Goal: Transaction & Acquisition: Purchase product/service

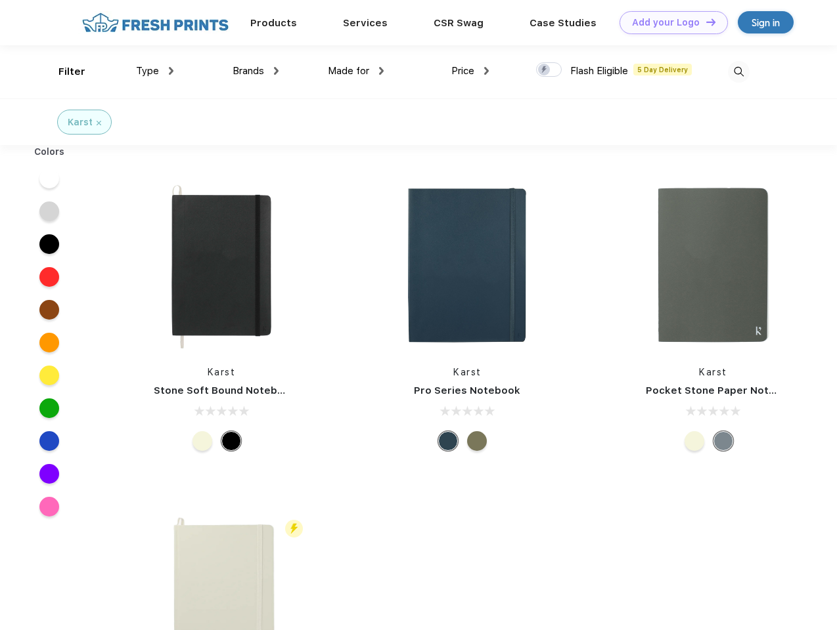
click at [668, 22] on link "Add your Logo Design Tool" at bounding box center [673, 22] width 108 height 23
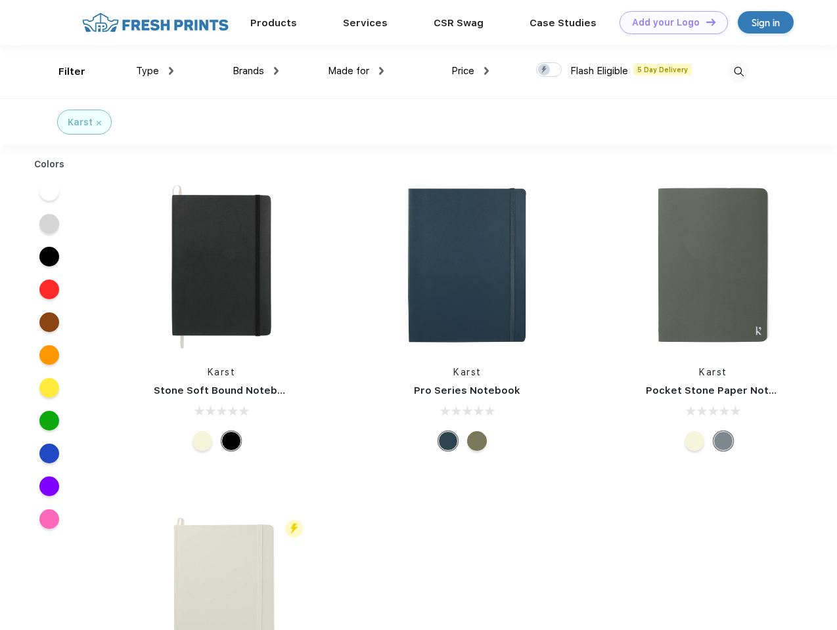
click at [0, 0] on div "Design Tool" at bounding box center [0, 0] width 0 height 0
click at [705, 22] on link "Add your Logo Design Tool" at bounding box center [673, 22] width 108 height 23
click at [63, 72] on div "Filter" at bounding box center [71, 71] width 27 height 15
click at [155, 71] on span "Type" at bounding box center [147, 71] width 23 height 12
click at [255, 71] on span "Brands" at bounding box center [248, 71] width 32 height 12
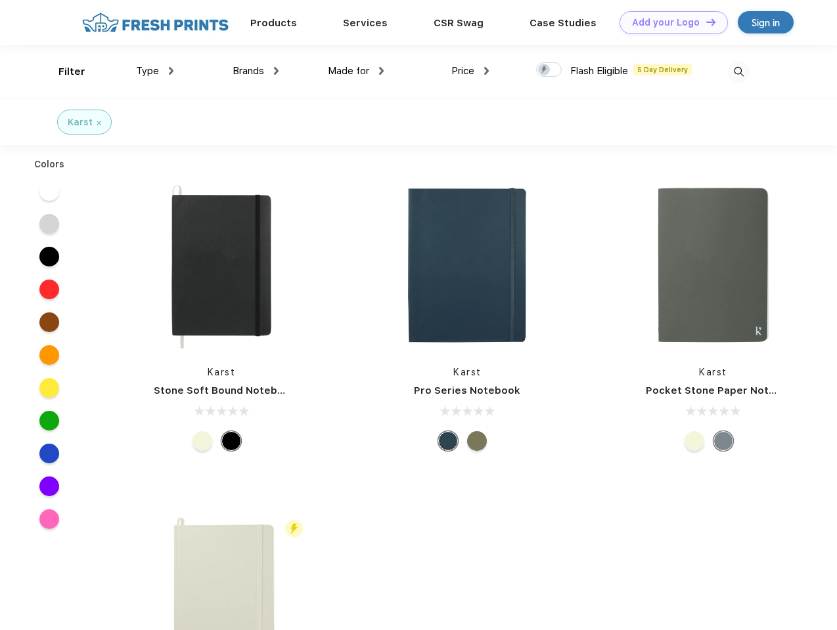
click at [356, 71] on span "Made for" at bounding box center [348, 71] width 41 height 12
click at [470, 71] on span "Price" at bounding box center [462, 71] width 23 height 12
click at [549, 70] on div at bounding box center [549, 69] width 26 height 14
click at [544, 70] on input "checkbox" at bounding box center [540, 66] width 9 height 9
click at [738, 72] on img at bounding box center [739, 72] width 22 height 22
